Goal: Task Accomplishment & Management: Manage account settings

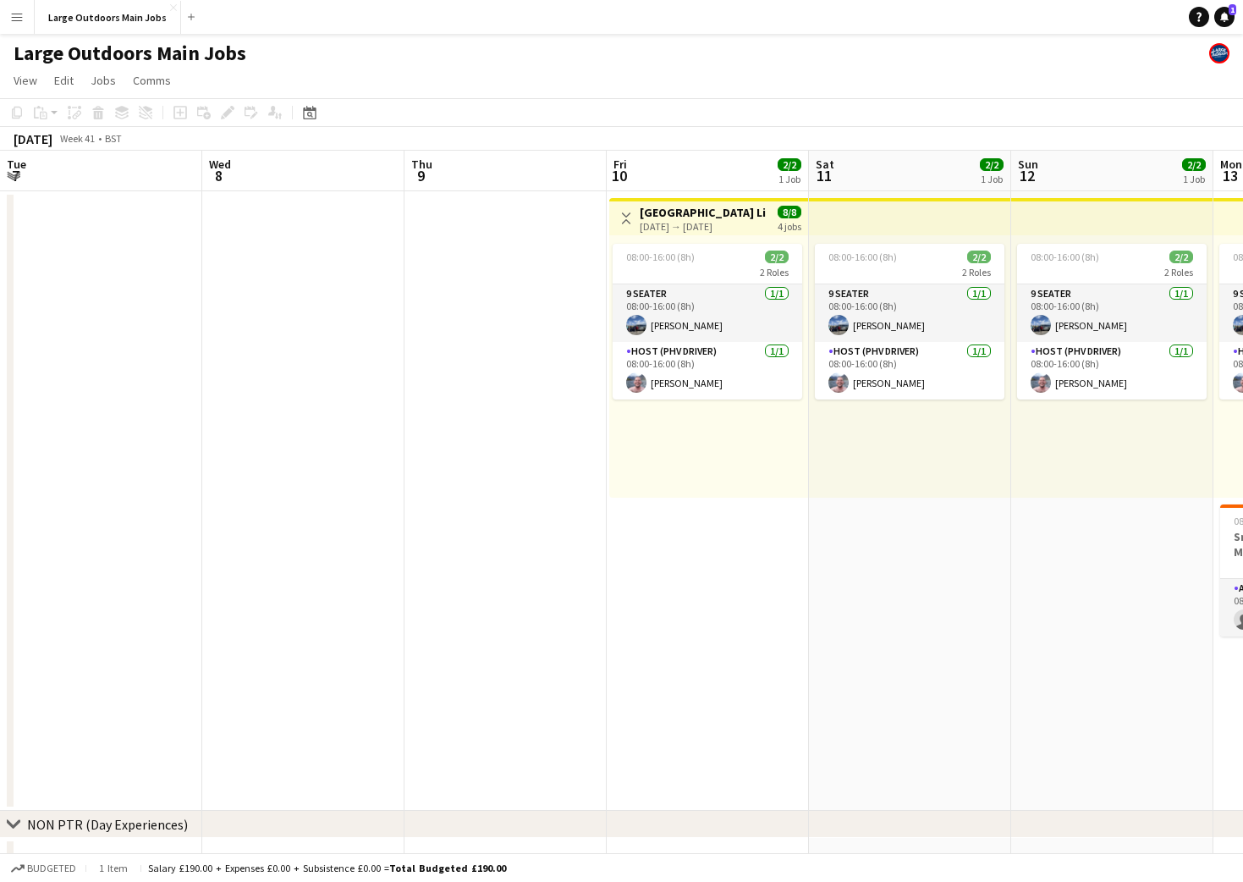
scroll to position [0, 475]
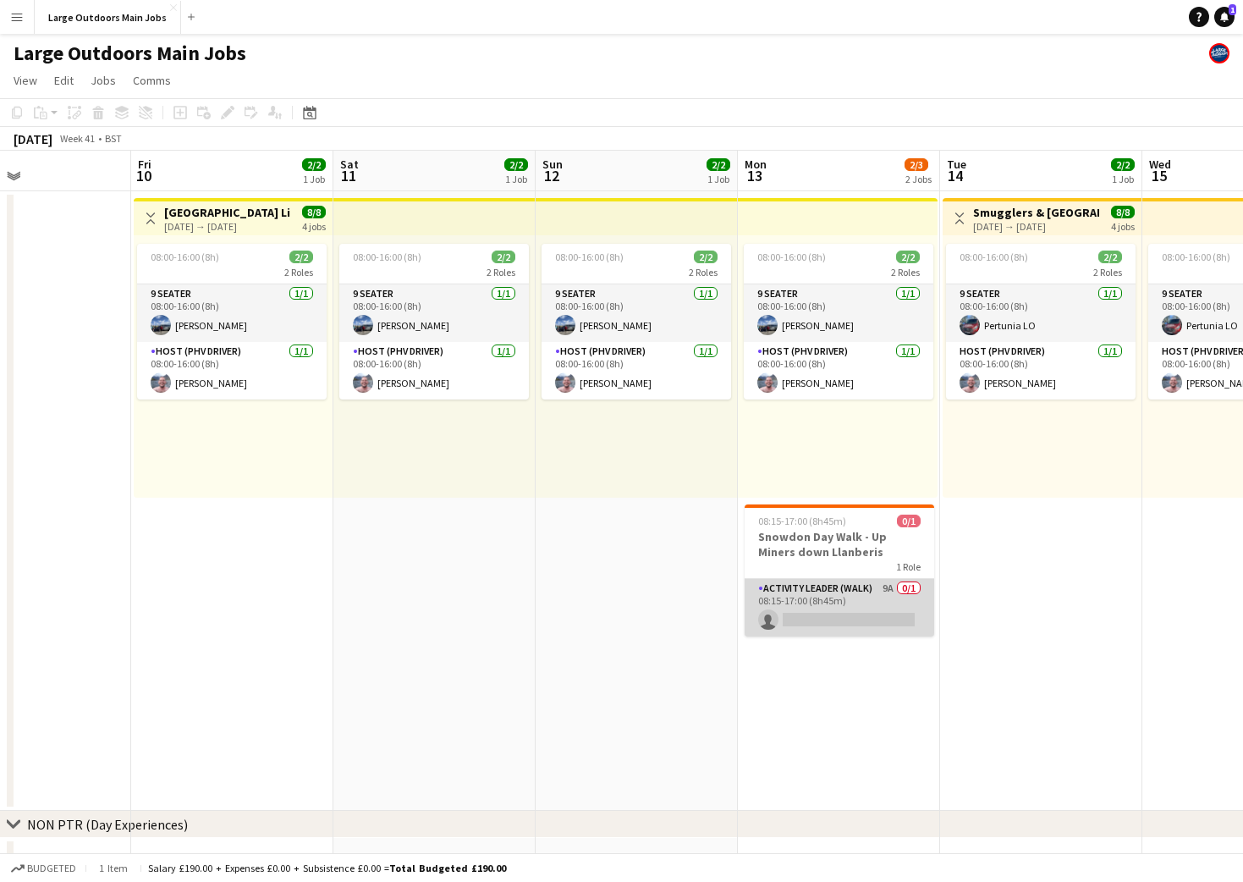
click at [816, 593] on app-card-role "Activity Leader (Walk) 9A 0/1 08:15-17:00 (8h45m) single-neutral-actions" at bounding box center [840, 608] width 190 height 58
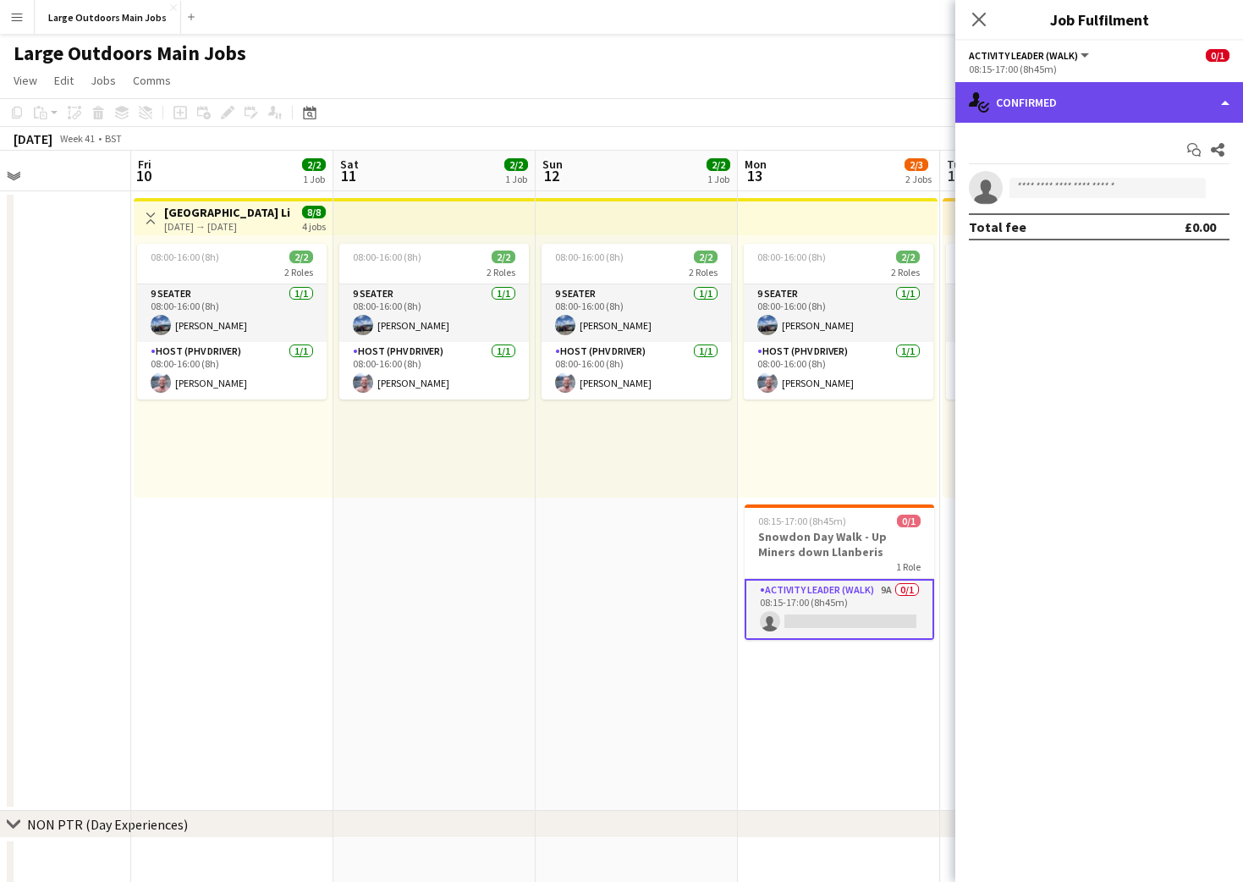
click at [1112, 103] on div "single-neutral-actions-check-2 Confirmed" at bounding box center [1099, 102] width 288 height 41
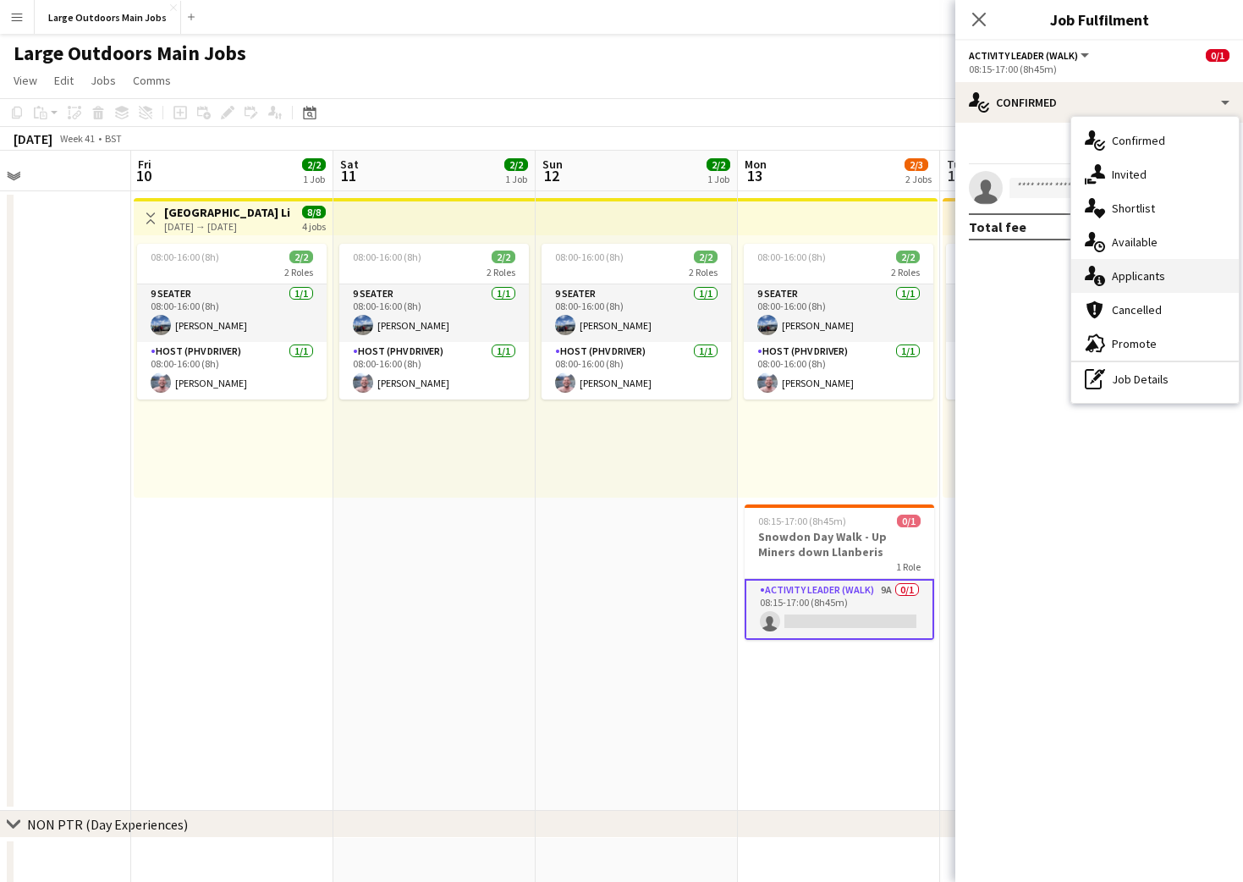
click at [1137, 279] on span "Applicants" at bounding box center [1138, 275] width 53 height 15
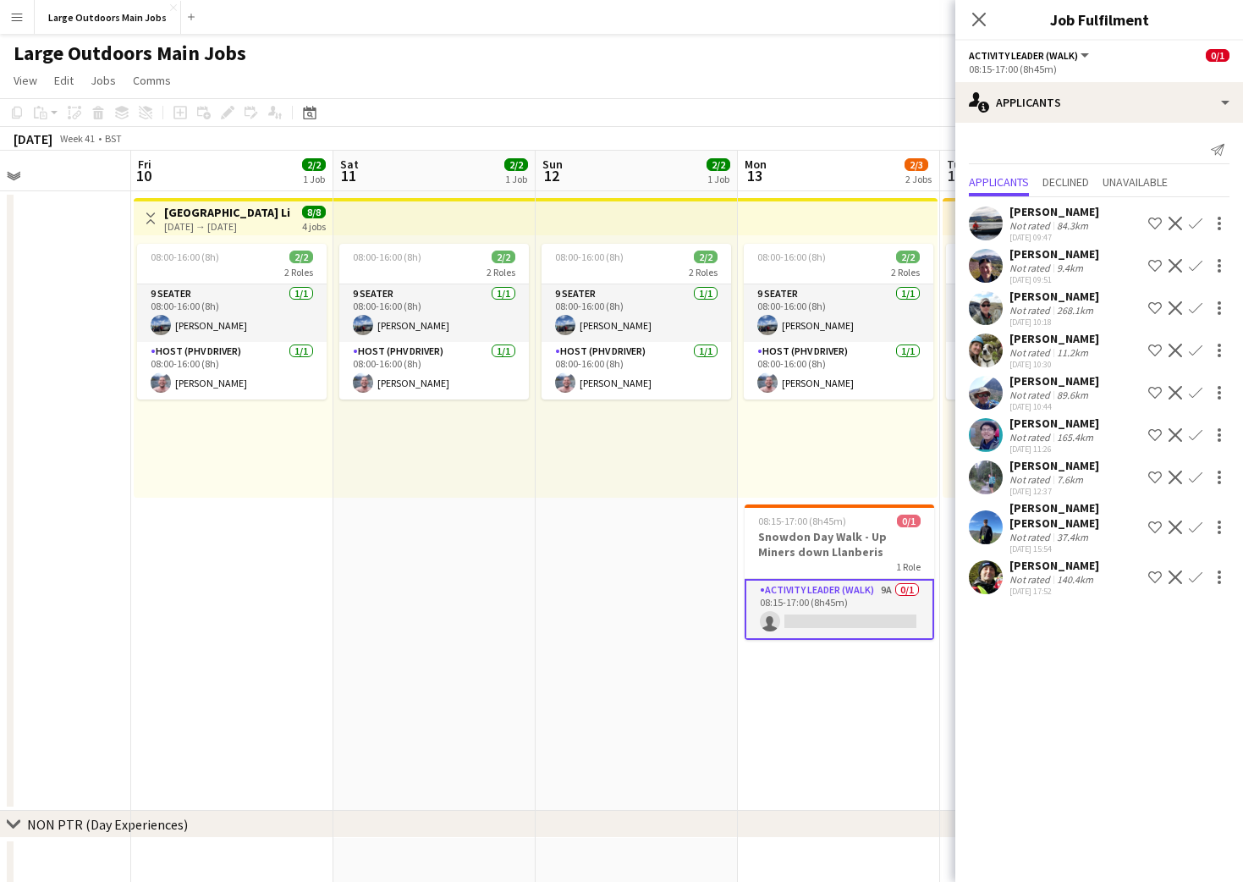
click at [975, 21] on icon at bounding box center [979, 20] width 14 height 14
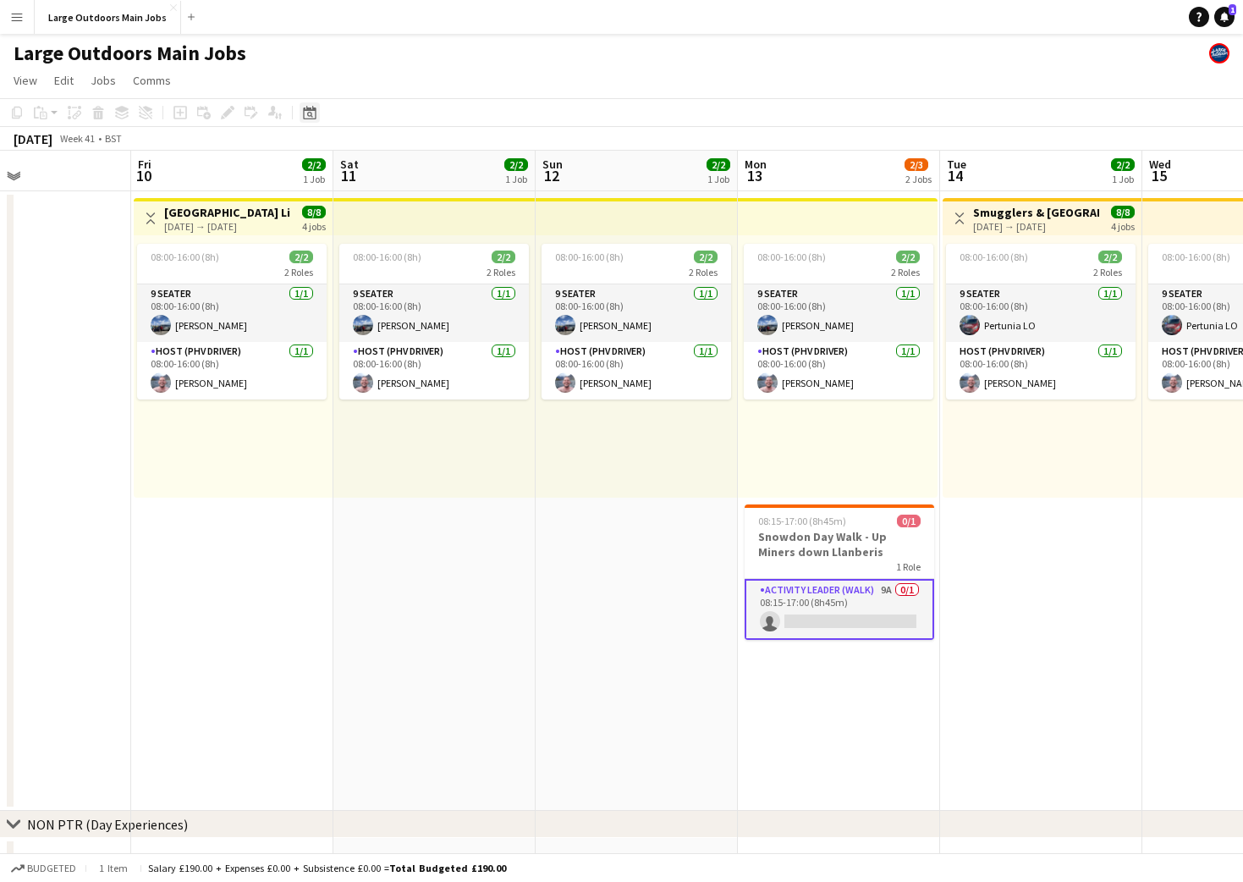
click at [308, 112] on icon at bounding box center [310, 115] width 6 height 6
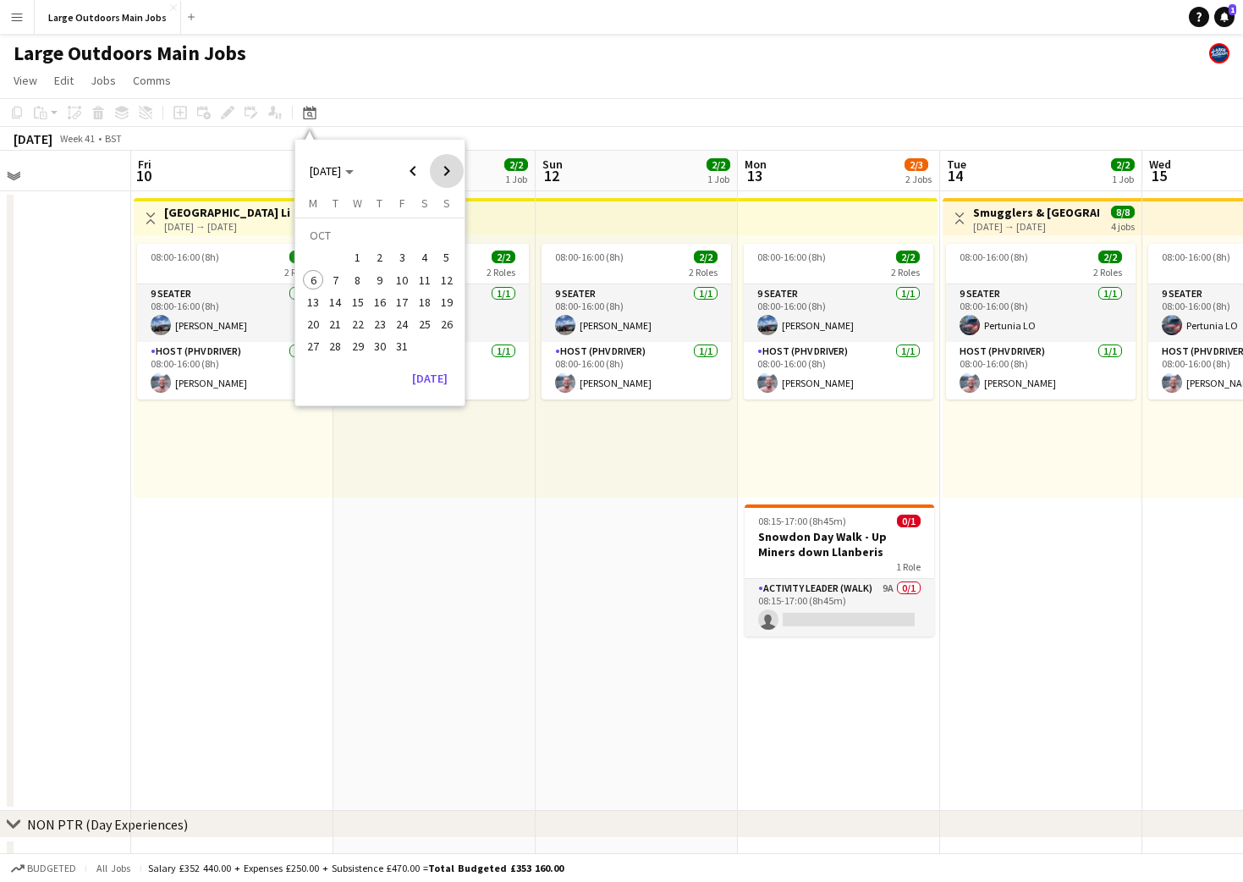
click at [452, 169] on span "Next month" at bounding box center [447, 171] width 34 height 34
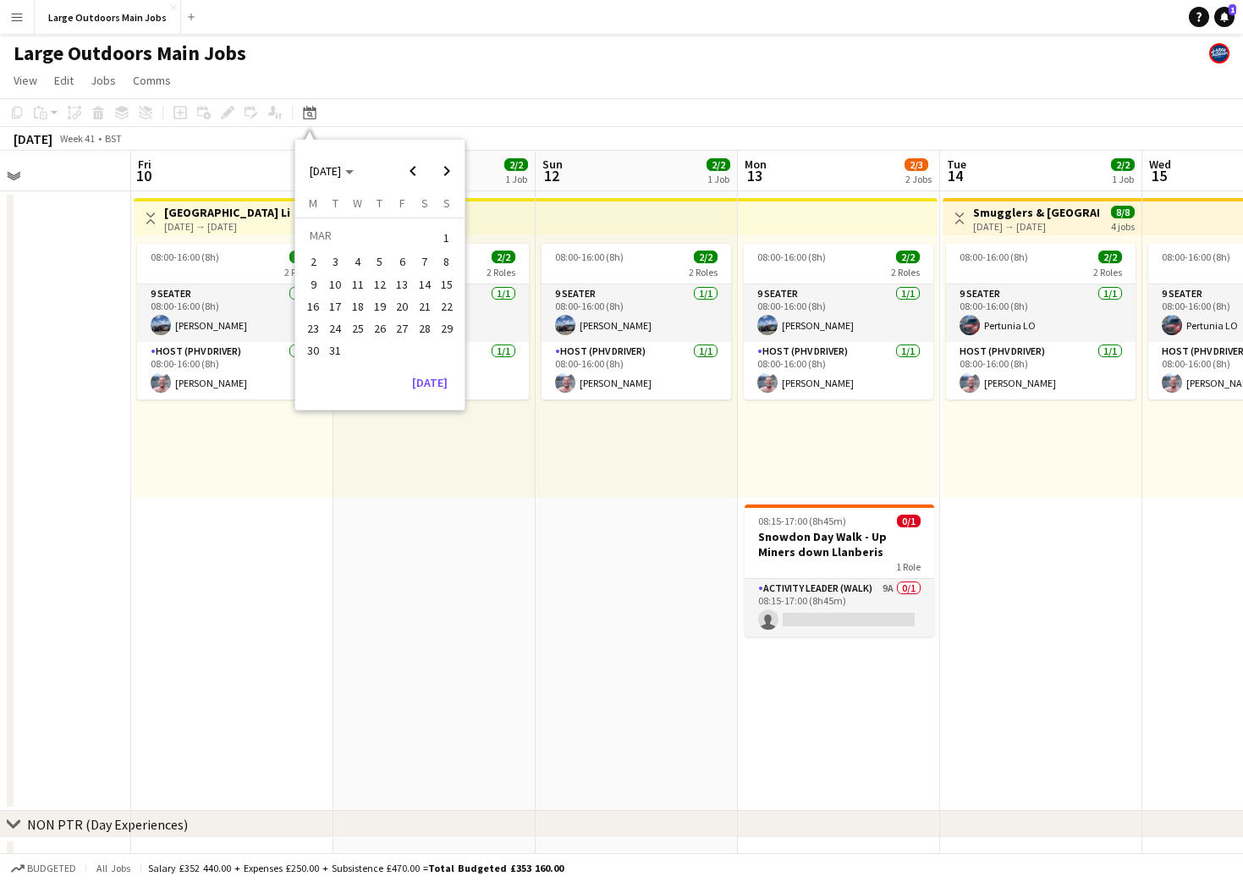
click at [399, 290] on span "13" at bounding box center [402, 284] width 20 height 20
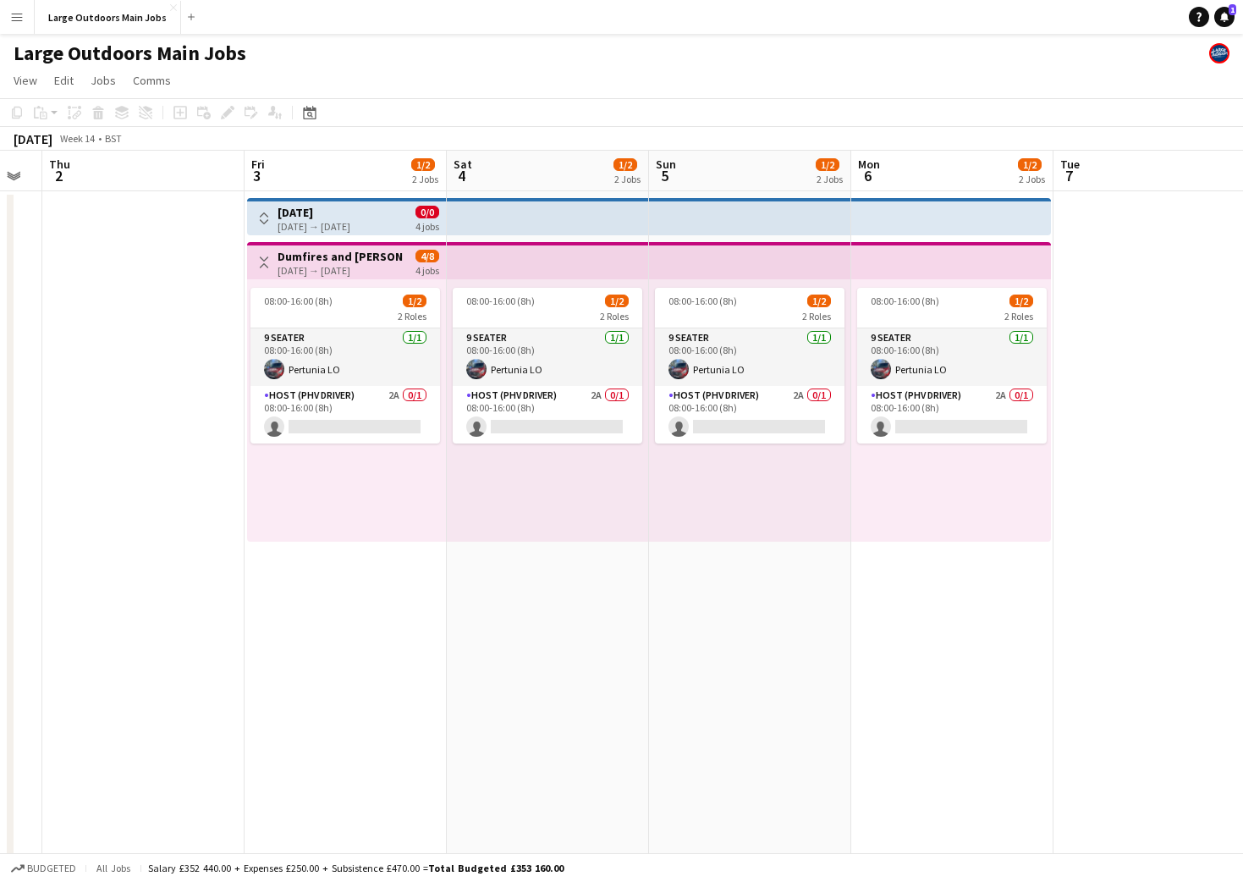
scroll to position [0, 357]
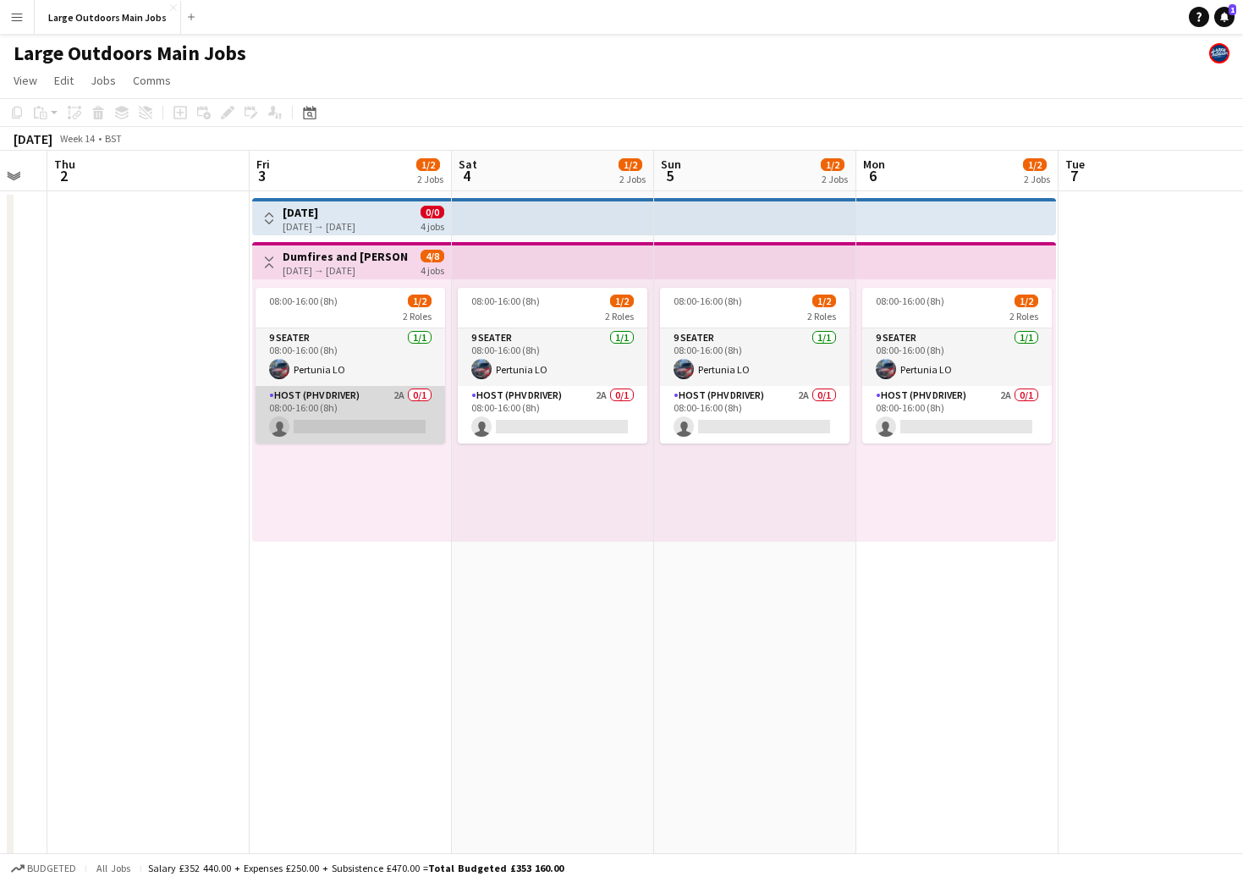
click at [360, 410] on app-card-role "Host (PHV Driver) 2A 0/1 08:00-16:00 (8h) single-neutral-actions" at bounding box center [351, 415] width 190 height 58
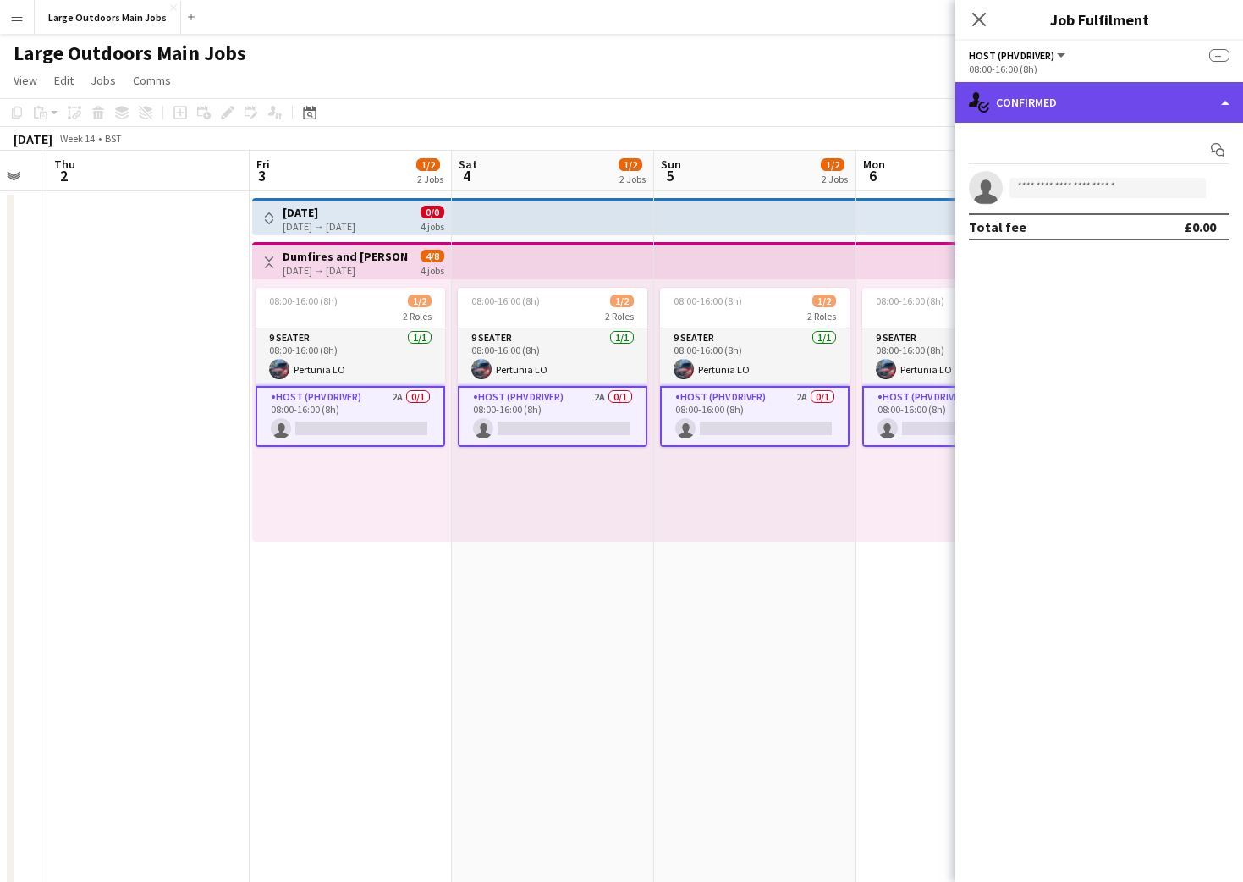
click at [1152, 93] on div "single-neutral-actions-check-2 Confirmed" at bounding box center [1099, 102] width 288 height 41
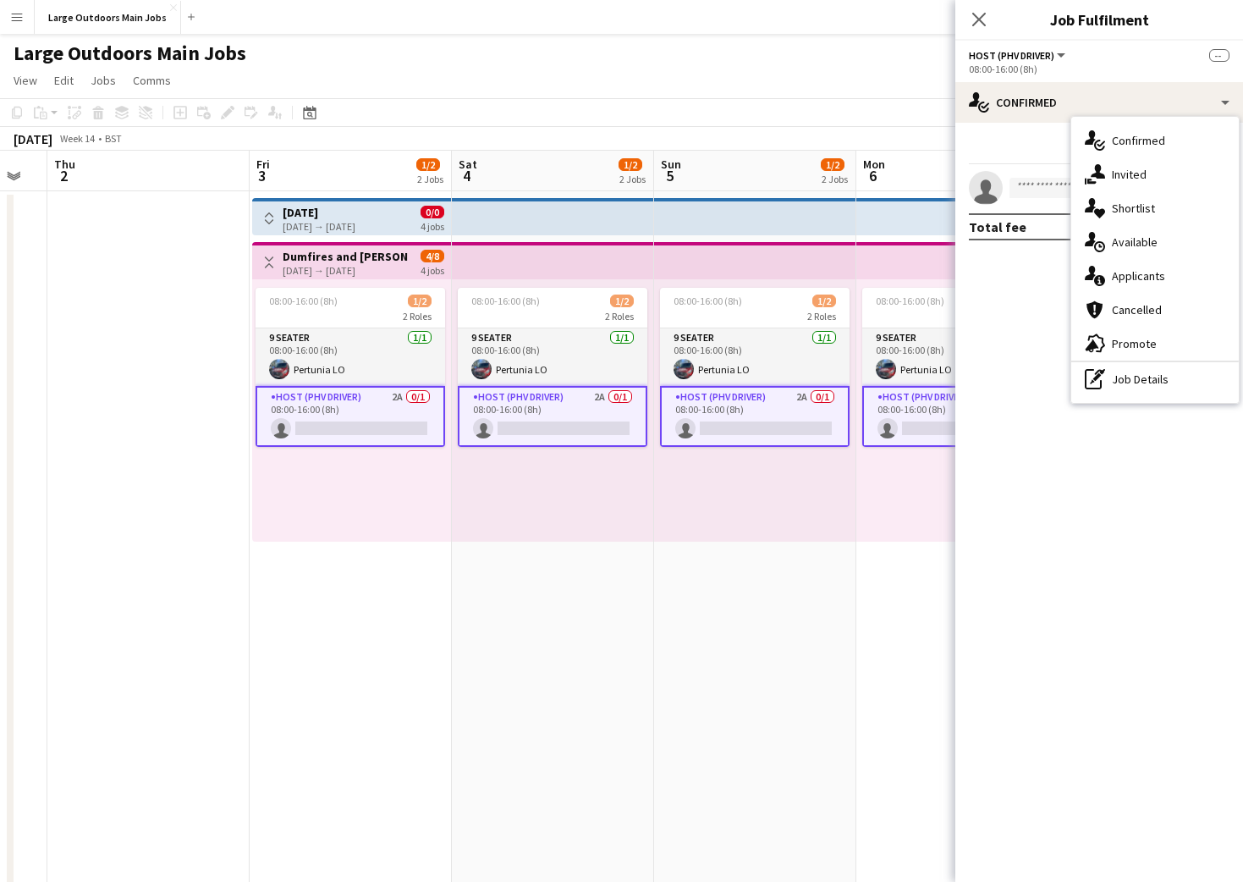
click at [1129, 280] on span "Applicants" at bounding box center [1138, 275] width 53 height 15
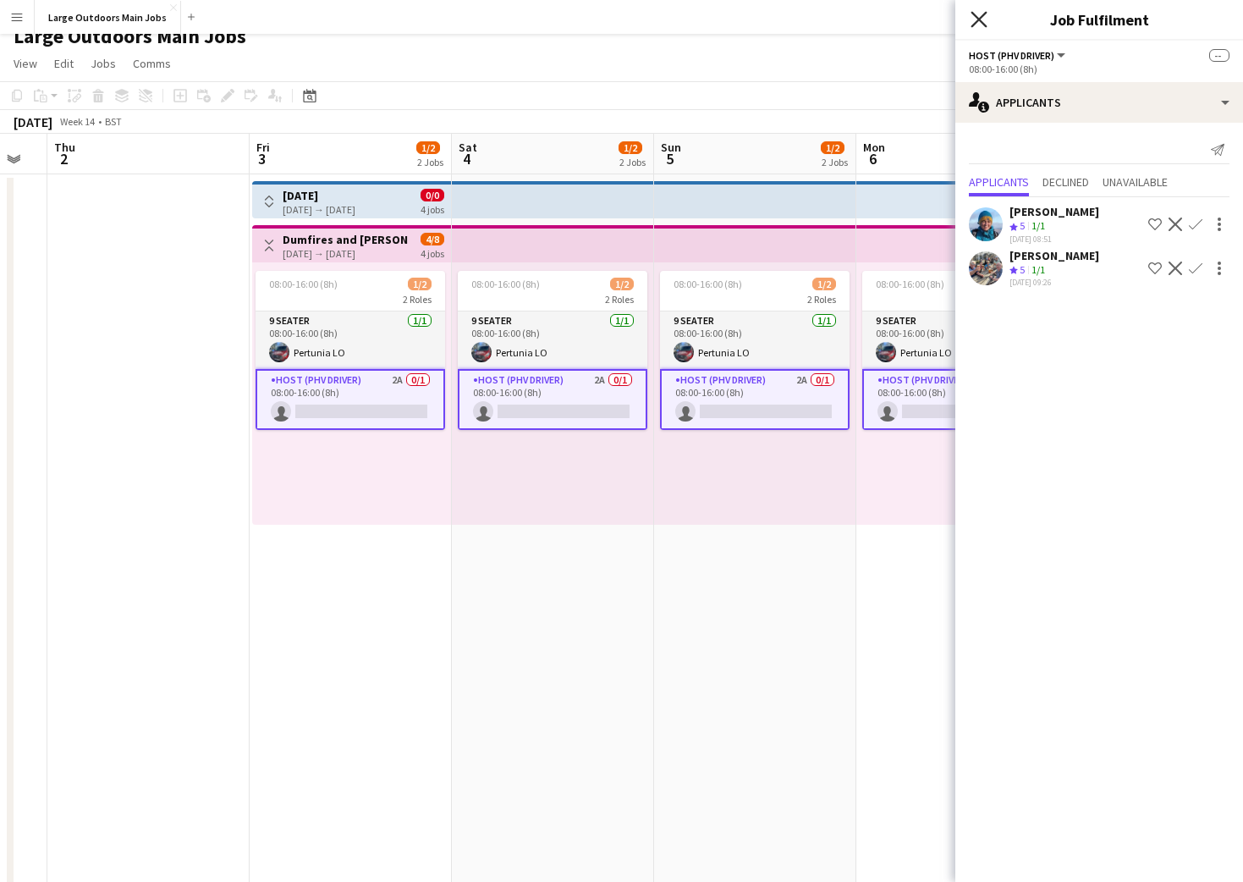
scroll to position [23, 0]
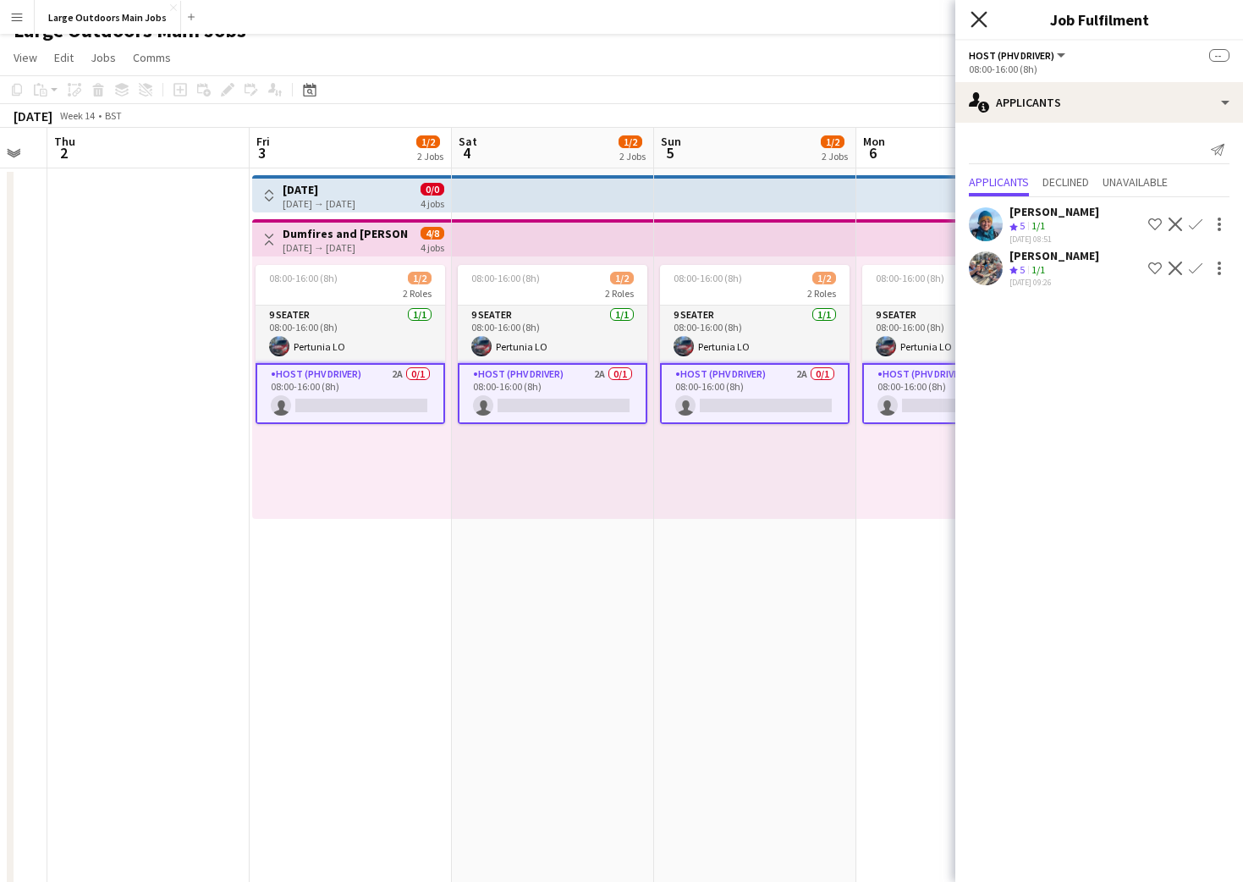
click at [978, 21] on icon at bounding box center [978, 19] width 16 height 16
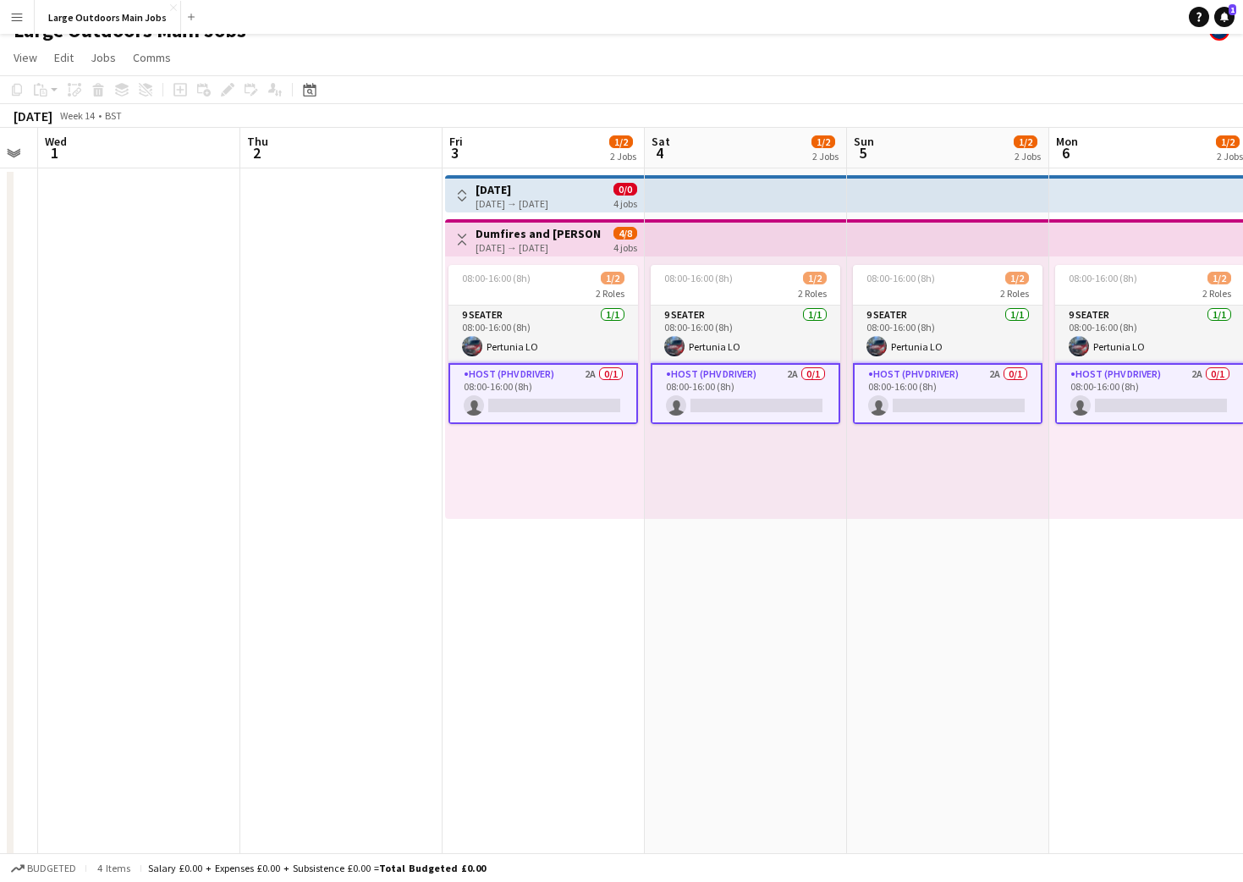
scroll to position [0, 773]
click at [305, 298] on app-date-cell at bounding box center [339, 631] width 202 height 926
